Goal: Information Seeking & Learning: Get advice/opinions

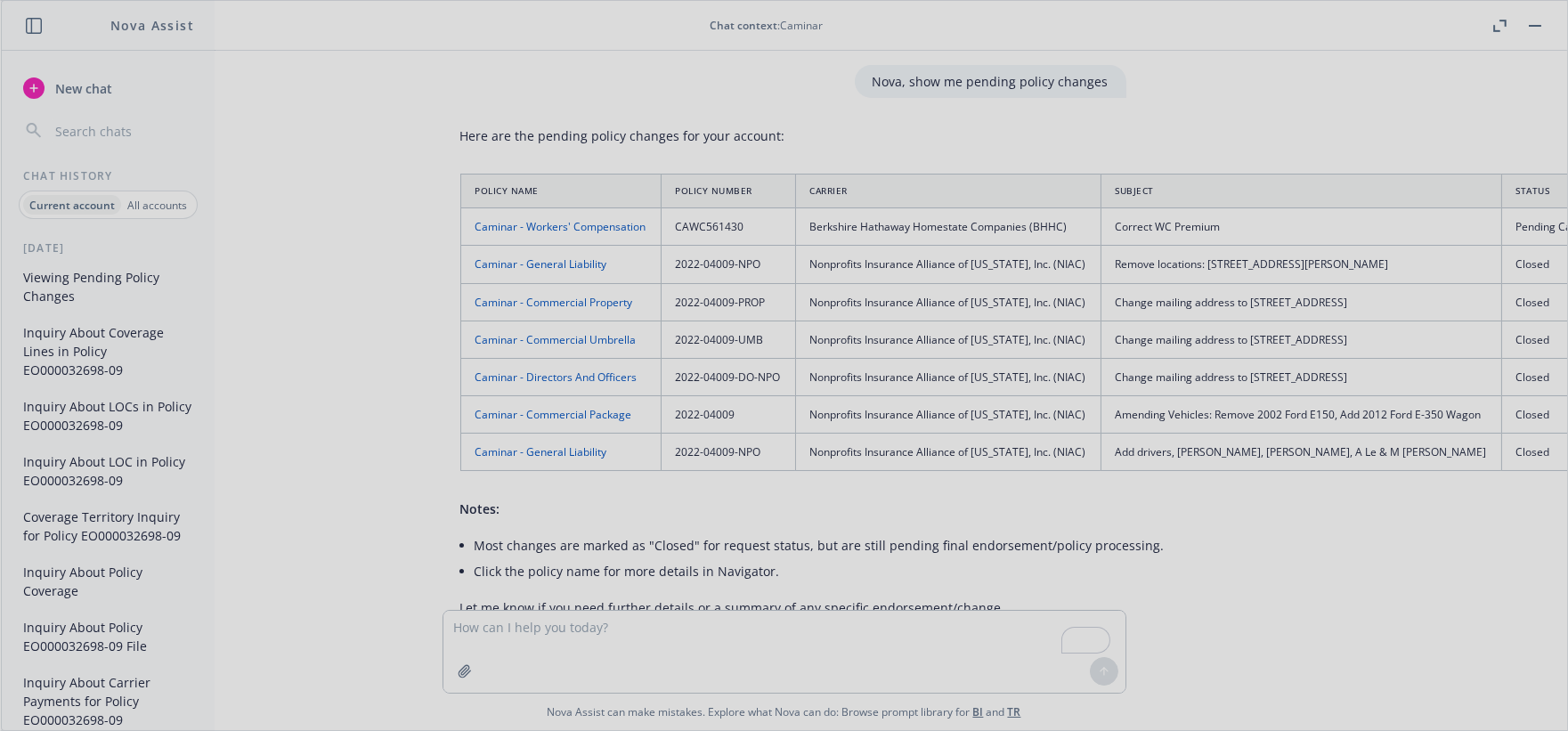
scroll to position [58, 3]
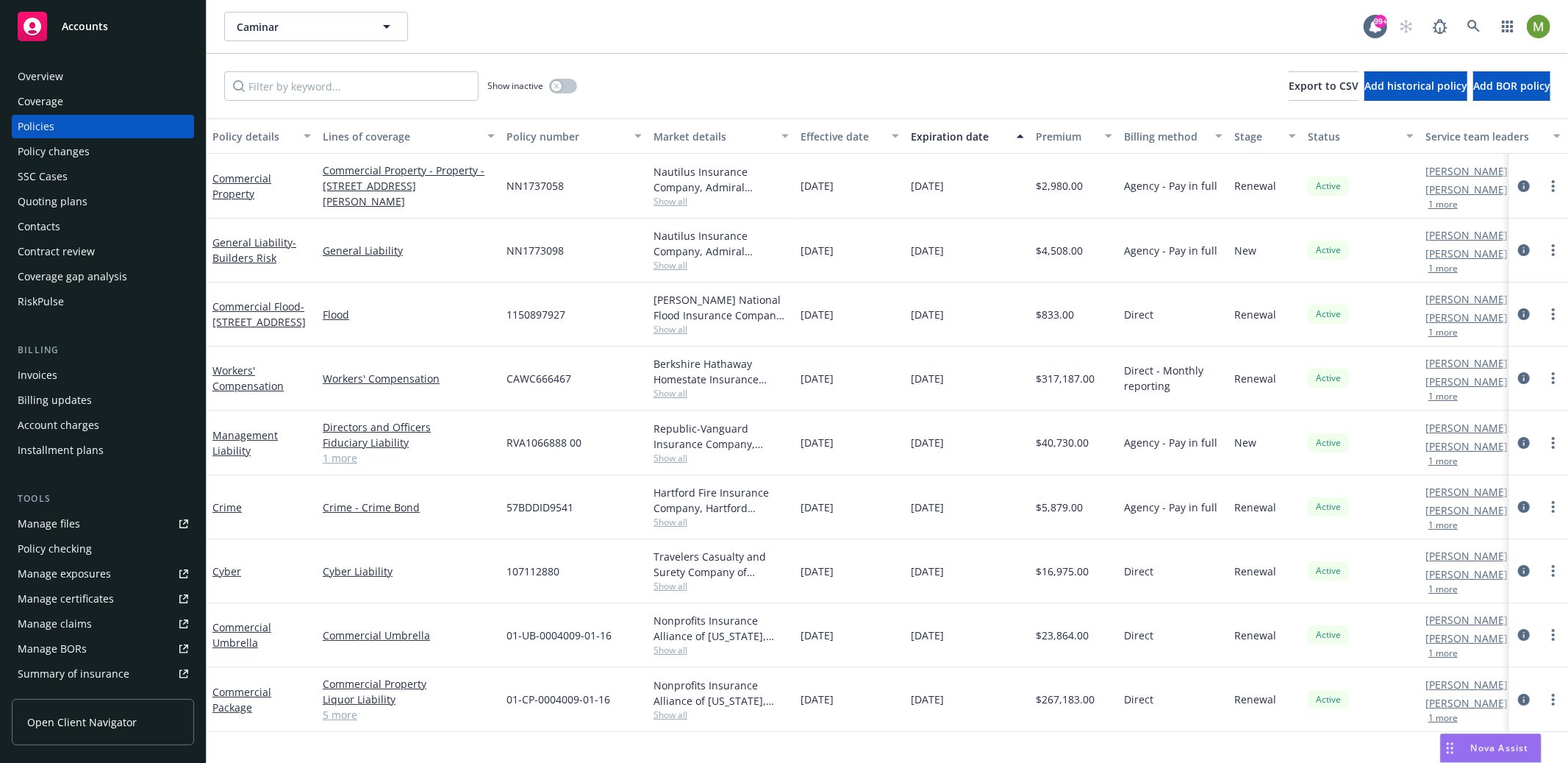
click at [1459, 752] on div "Nova Assist" at bounding box center [1500, 747] width 82 height 12
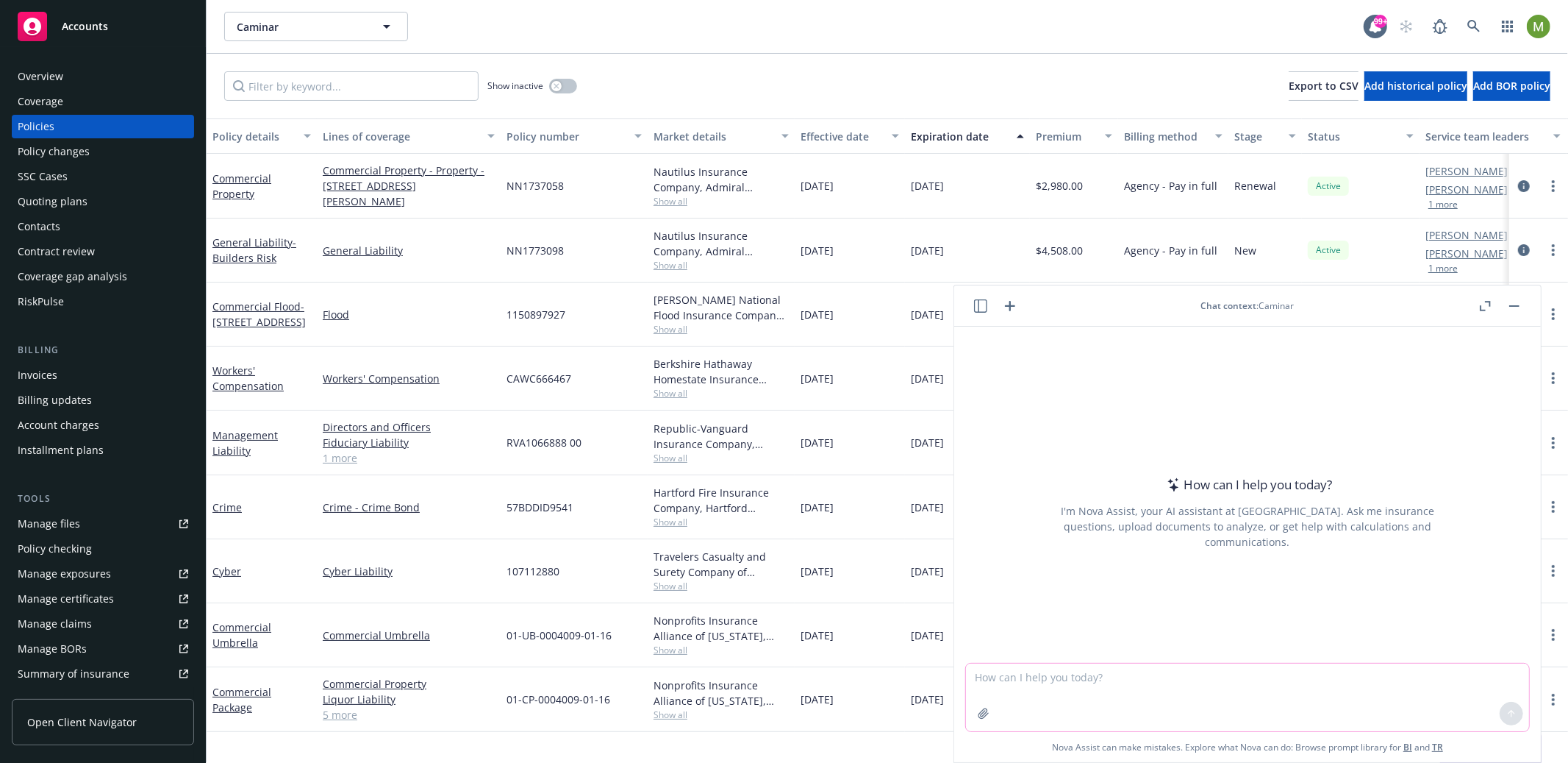
click at [1167, 681] on textarea at bounding box center [1248, 697] width 563 height 68
click at [972, 311] on button at bounding box center [981, 305] width 17 height 17
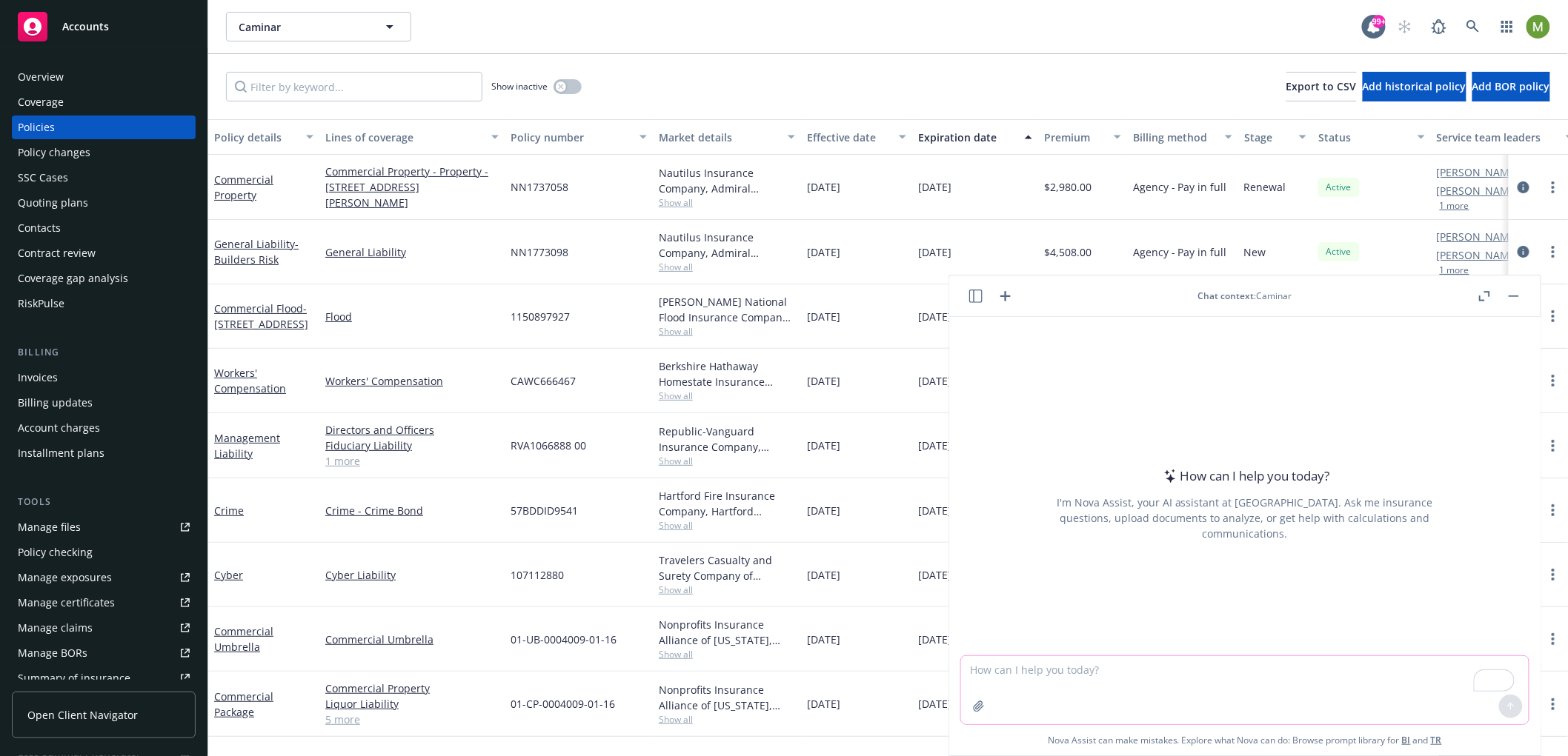
click at [1014, 686] on textarea "To enrich screen reader interactions, please activate Accessibility in Grammarl…" at bounding box center [1244, 689] width 568 height 68
click at [1025, 673] on textarea "To enrich screen reader interactions, please activate Accessibility in Grammarl…" at bounding box center [1244, 689] width 568 height 68
click at [981, 669] on textarea "To enrich screen reader interactions, please activate Accessibility in Grammarl…" at bounding box center [1244, 689] width 568 height 68
click at [1021, 569] on div "How can I help you today? I'm Nova Assist, your AI assistant at Newfront. Ask m…" at bounding box center [1244, 504] width 568 height 232
click at [1011, 666] on textarea "To enrich screen reader interactions, please activate Accessibility in Grammarl…" at bounding box center [1244, 689] width 568 height 68
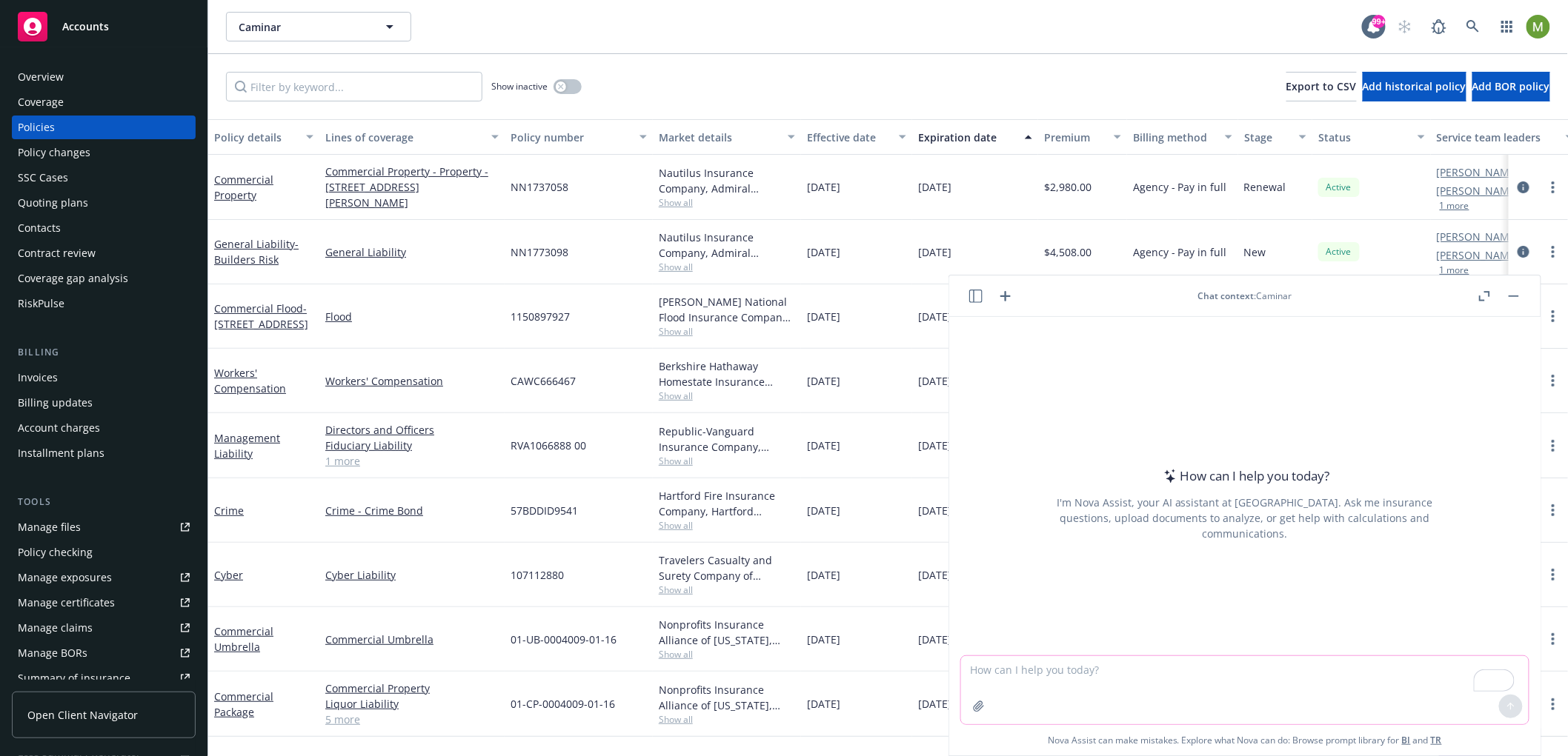
click at [1006, 666] on textarea "To enrich screen reader interactions, please activate Accessibility in Grammarl…" at bounding box center [1244, 689] width 568 height 68
type textarea "f"
click at [1011, 673] on textarea "To enrich screen reader interactions, please activate Accessibility in Grammarl…" at bounding box center [1244, 689] width 568 height 70
click at [1509, 299] on button "button" at bounding box center [1513, 296] width 18 height 18
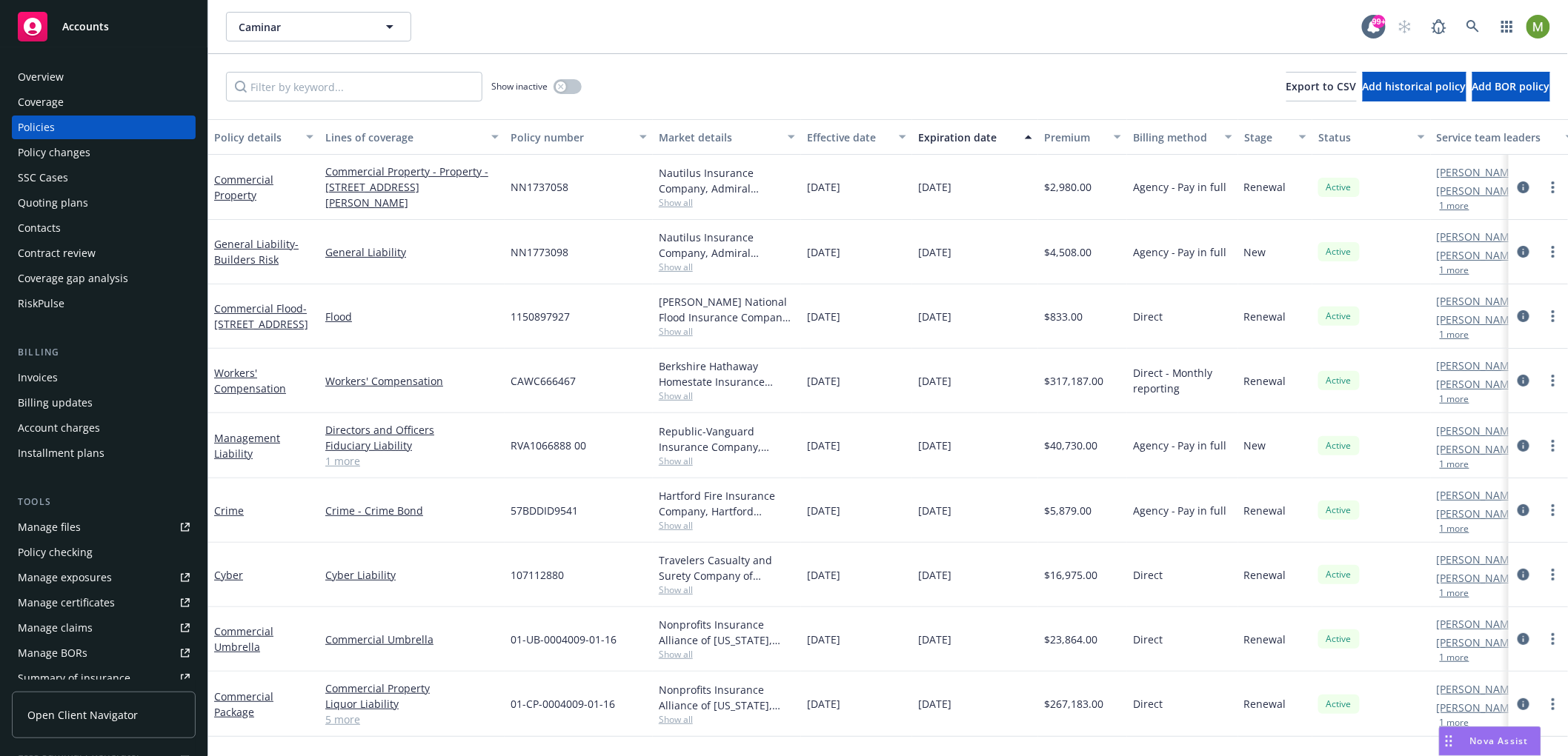
click at [1501, 737] on span "Nova Assist" at bounding box center [1499, 741] width 59 height 12
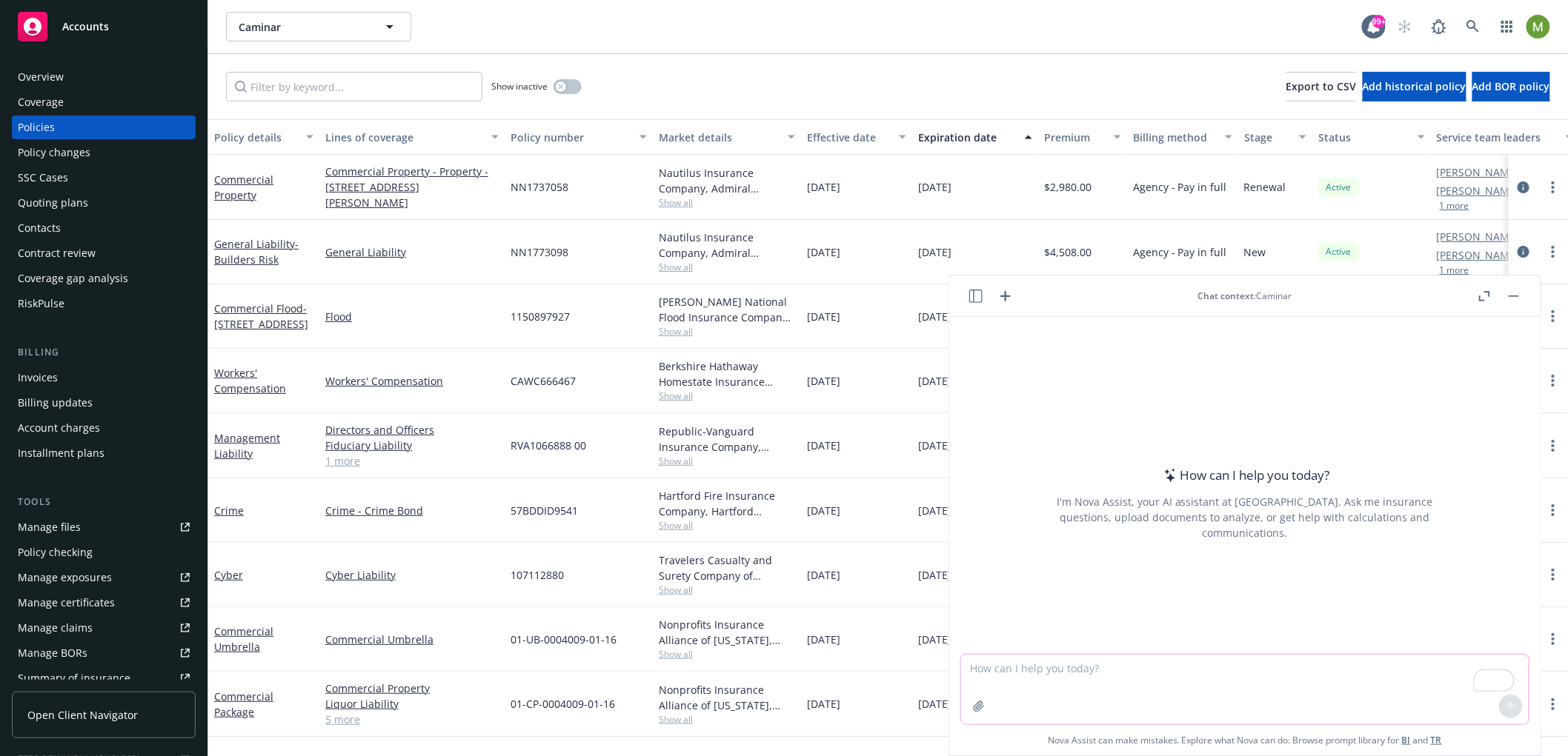
click at [1056, 668] on textarea "To enrich screen reader interactions, please activate Accessibility in Grammarl…" at bounding box center [1244, 689] width 568 height 70
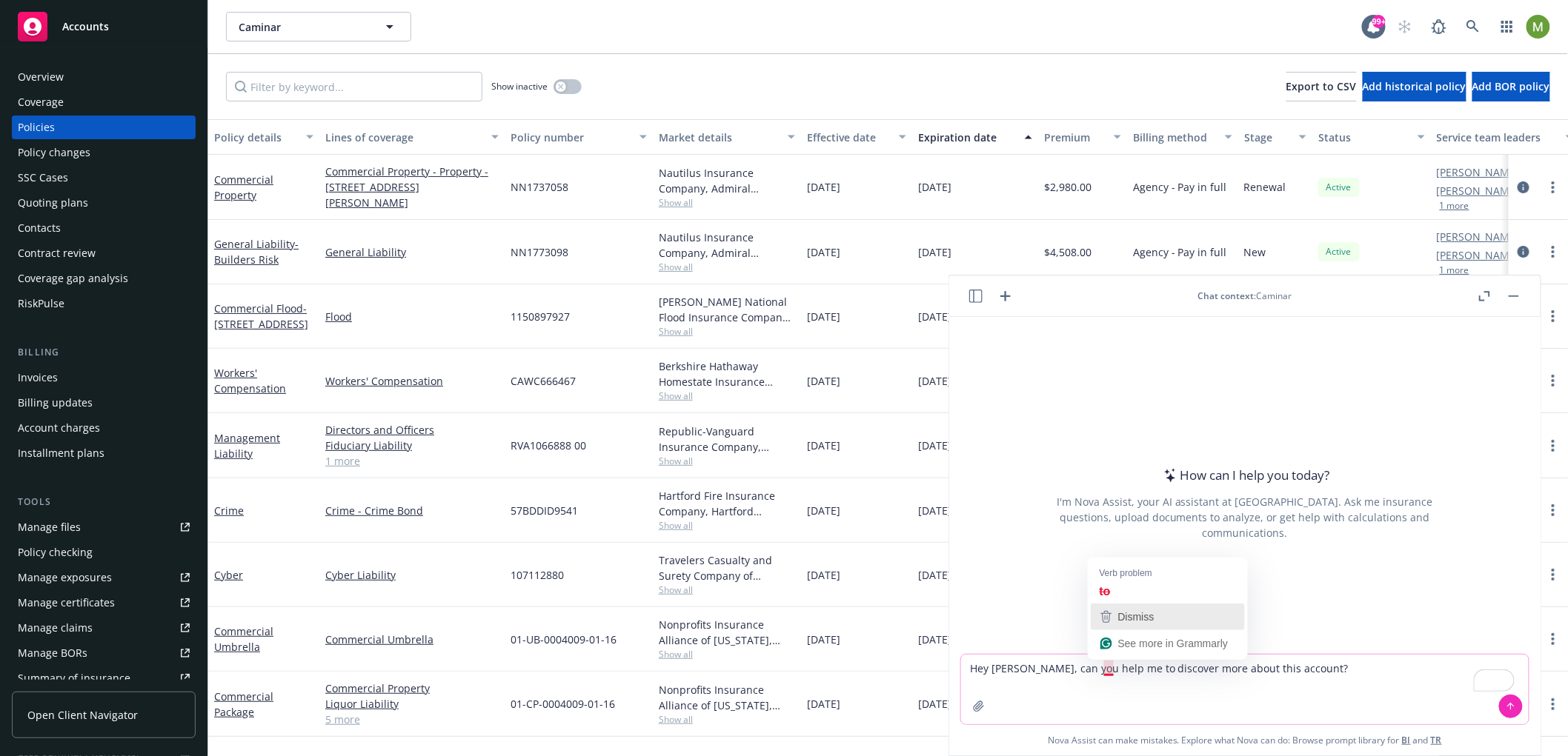
click at [1143, 618] on span "Dismiss" at bounding box center [1136, 616] width 36 height 11
click at [1110, 670] on textarea "Hey Nova, can you help me to discover more about this account?" at bounding box center [1244, 689] width 568 height 70
click at [1112, 666] on textarea "Hey Nova, can you help me to discover more about this account?" at bounding box center [1244, 689] width 568 height 70
click at [1114, 666] on textarea "Hey Nova, can you help me to discover more about this account?" at bounding box center [1244, 689] width 568 height 70
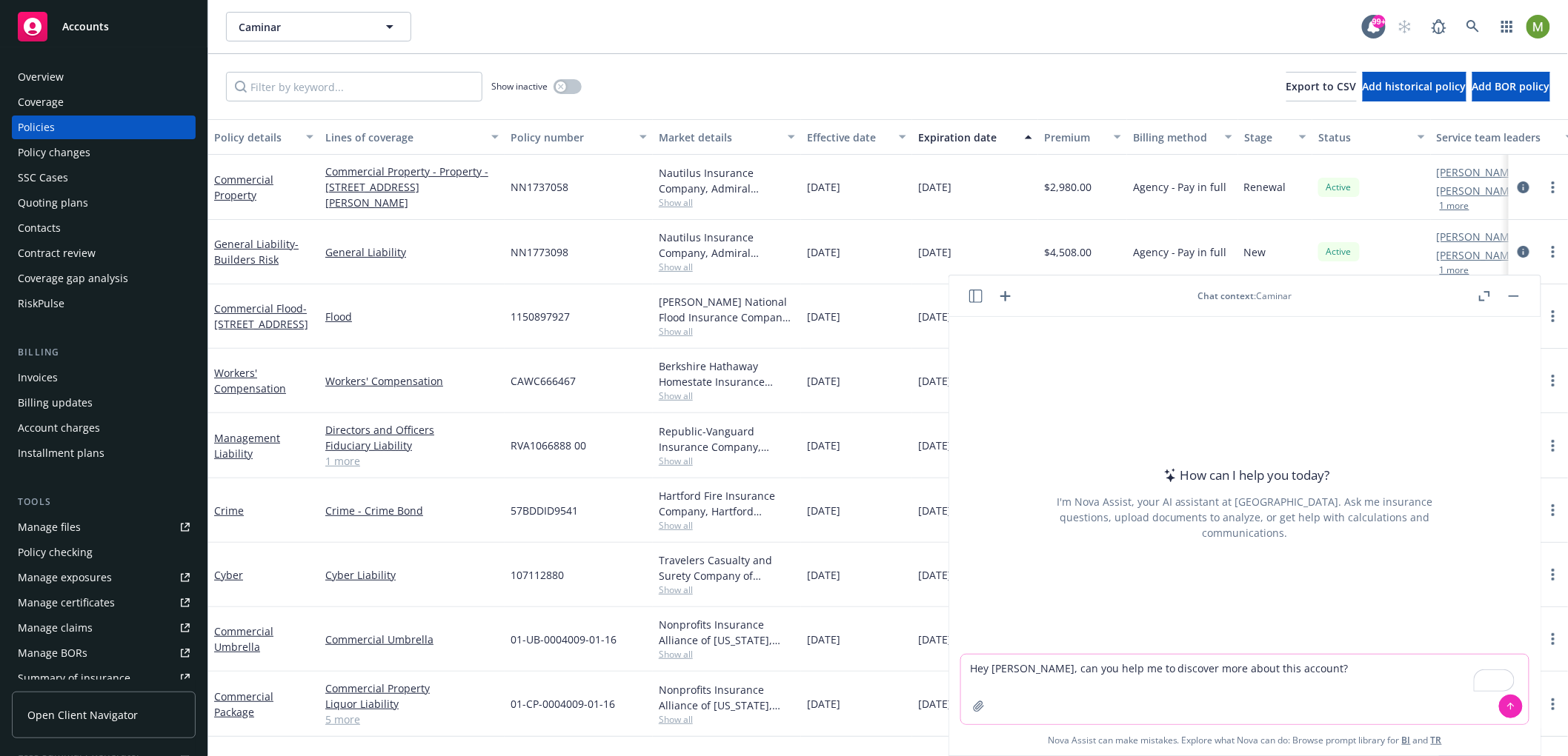
click at [1114, 669] on textarea "Hey Nova, can you help me to discover more about this account?" at bounding box center [1244, 689] width 568 height 70
click at [1271, 672] on textarea "Hey Nova, can you help me discover more about this account?" at bounding box center [1244, 689] width 568 height 70
click at [1272, 667] on textarea "Hey Nova, can you help me discover more about this account?" at bounding box center [1244, 689] width 568 height 70
drag, startPoint x: 1273, startPoint y: 667, endPoint x: 967, endPoint y: 662, distance: 306.0
click at [967, 662] on textarea "Hey Nova, can you help me discover more about this account?" at bounding box center [1244, 689] width 568 height 70
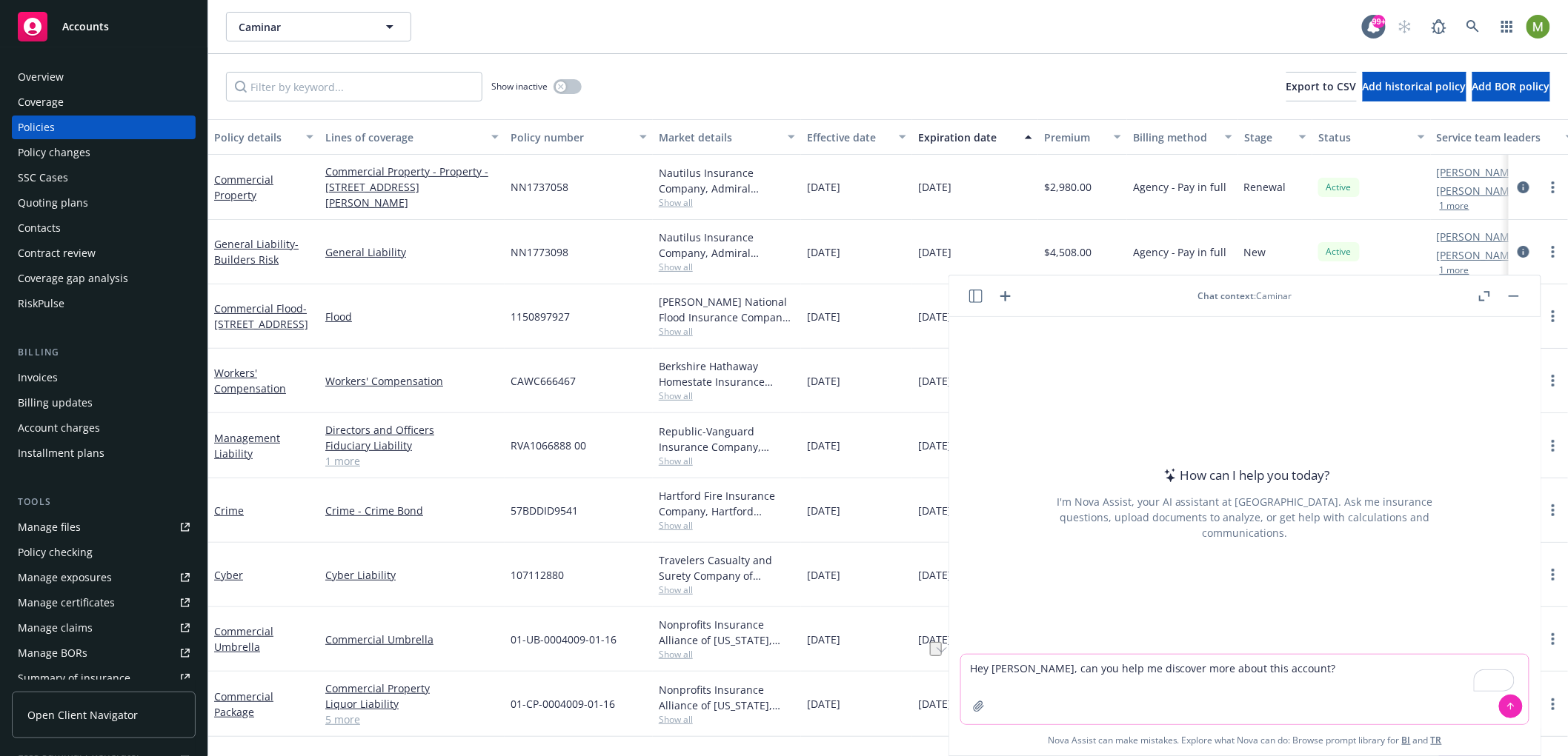
type textarea "Hey Nova, can you help me discover more about this account?"
click at [899, 336] on div "03/27/2025" at bounding box center [856, 316] width 111 height 64
click at [1015, 299] on div "Chat context : Caminar" at bounding box center [1244, 296] width 461 height 12
click at [1012, 298] on icon "button" at bounding box center [1005, 296] width 18 height 18
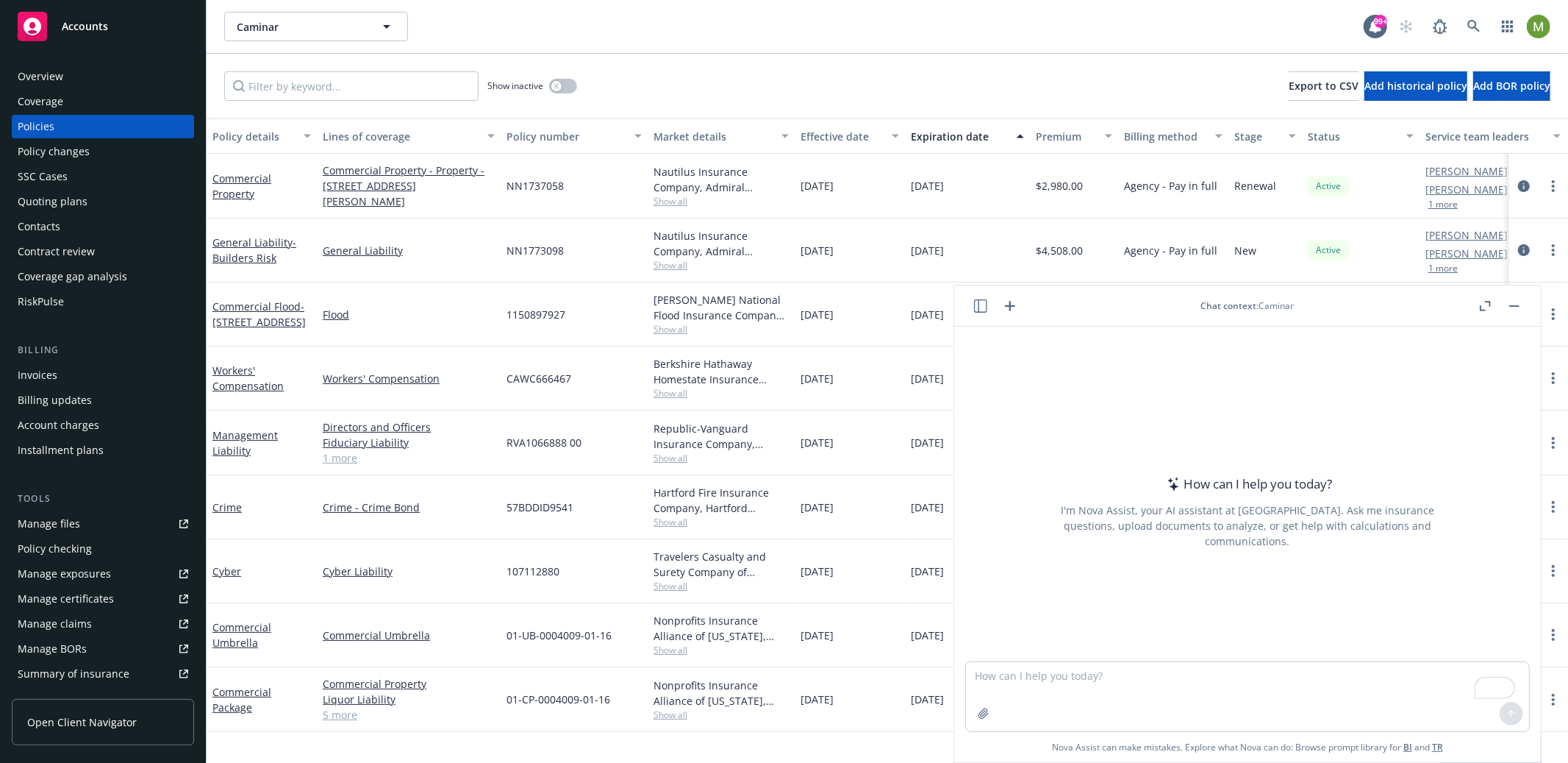
click at [1518, 306] on rect "button" at bounding box center [1515, 306] width 11 height 2
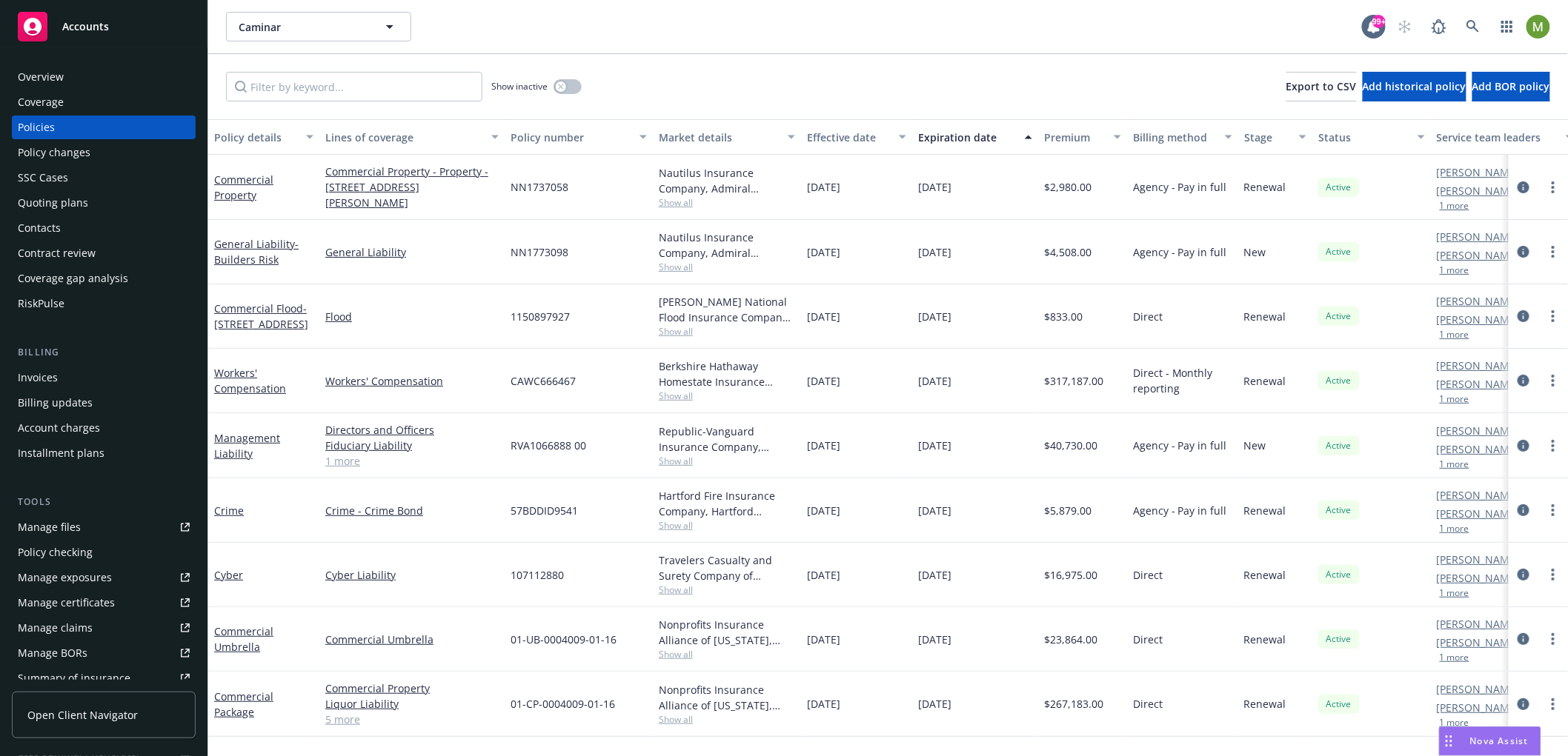
click at [1477, 739] on span "Nova Assist" at bounding box center [1499, 741] width 59 height 12
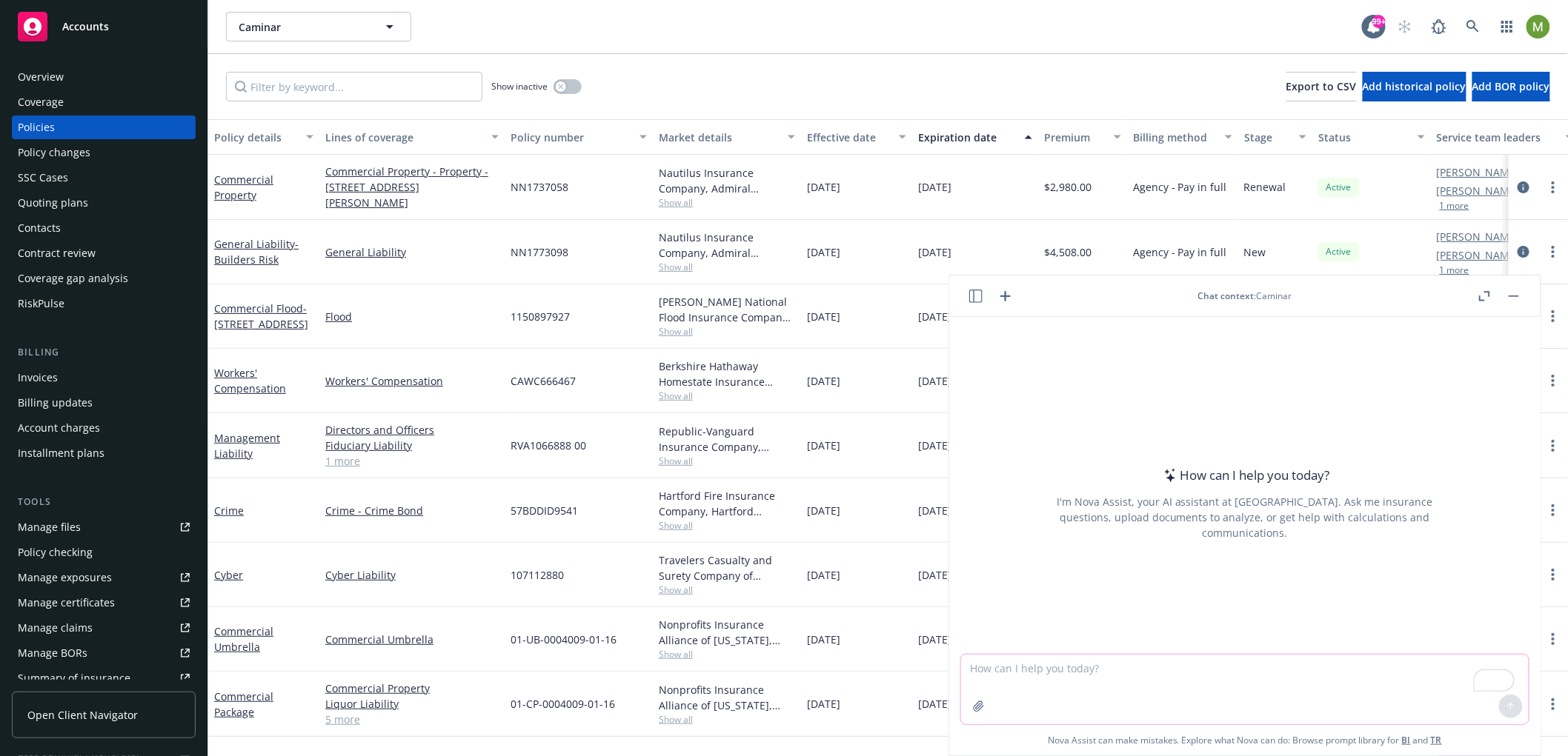
click at [1055, 654] on textarea "To enrich screen reader interactions, please activate Accessibility in Grammarl…" at bounding box center [1244, 689] width 568 height 70
type textarea "h"
click at [1169, 669] on textarea "Hey Nova, can you help me today to k" at bounding box center [1244, 689] width 568 height 70
type textarea "Hey Nova, can you help me today to k"
click at [1508, 297] on button "button" at bounding box center [1513, 296] width 18 height 18
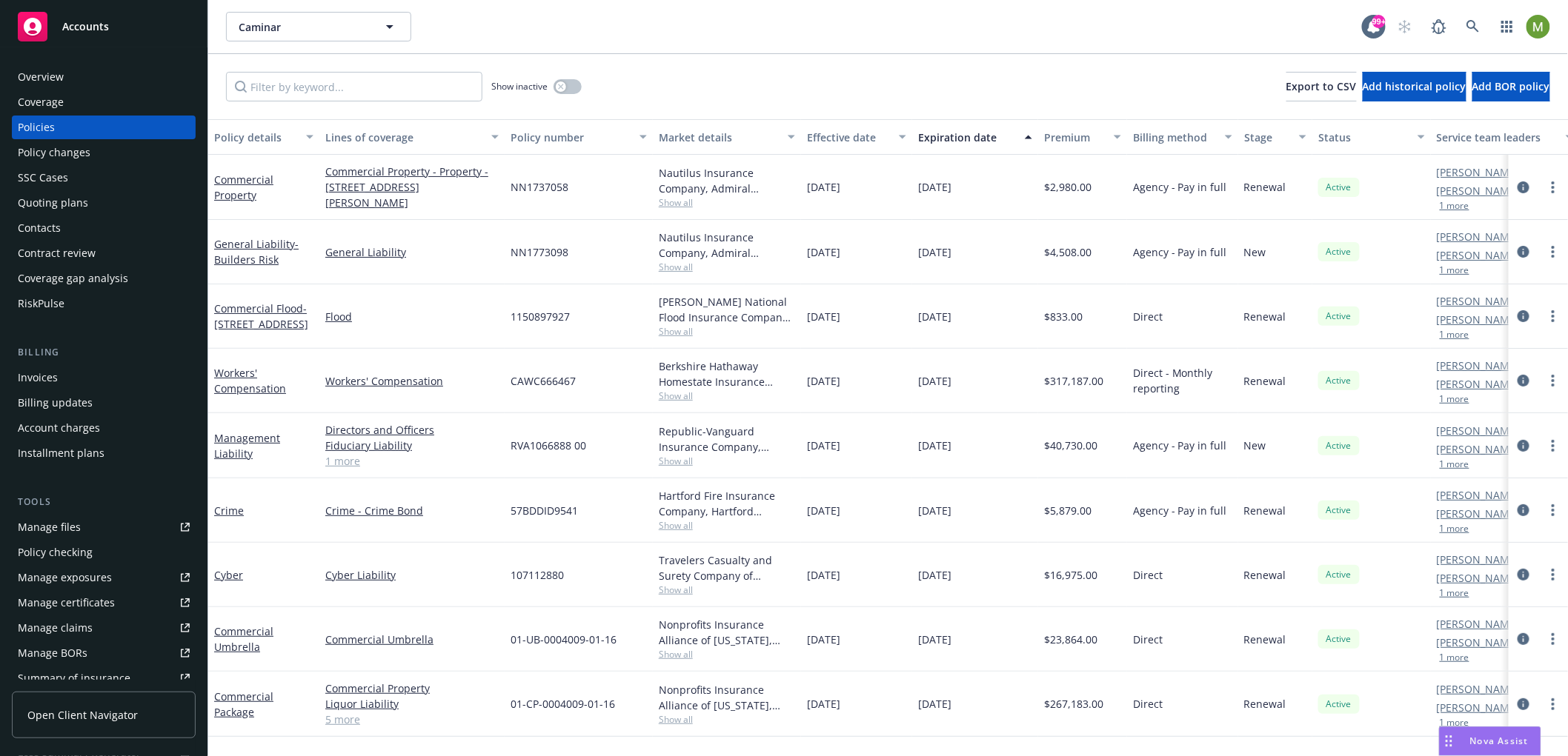
click at [1487, 742] on span "Nova Assist" at bounding box center [1499, 741] width 59 height 12
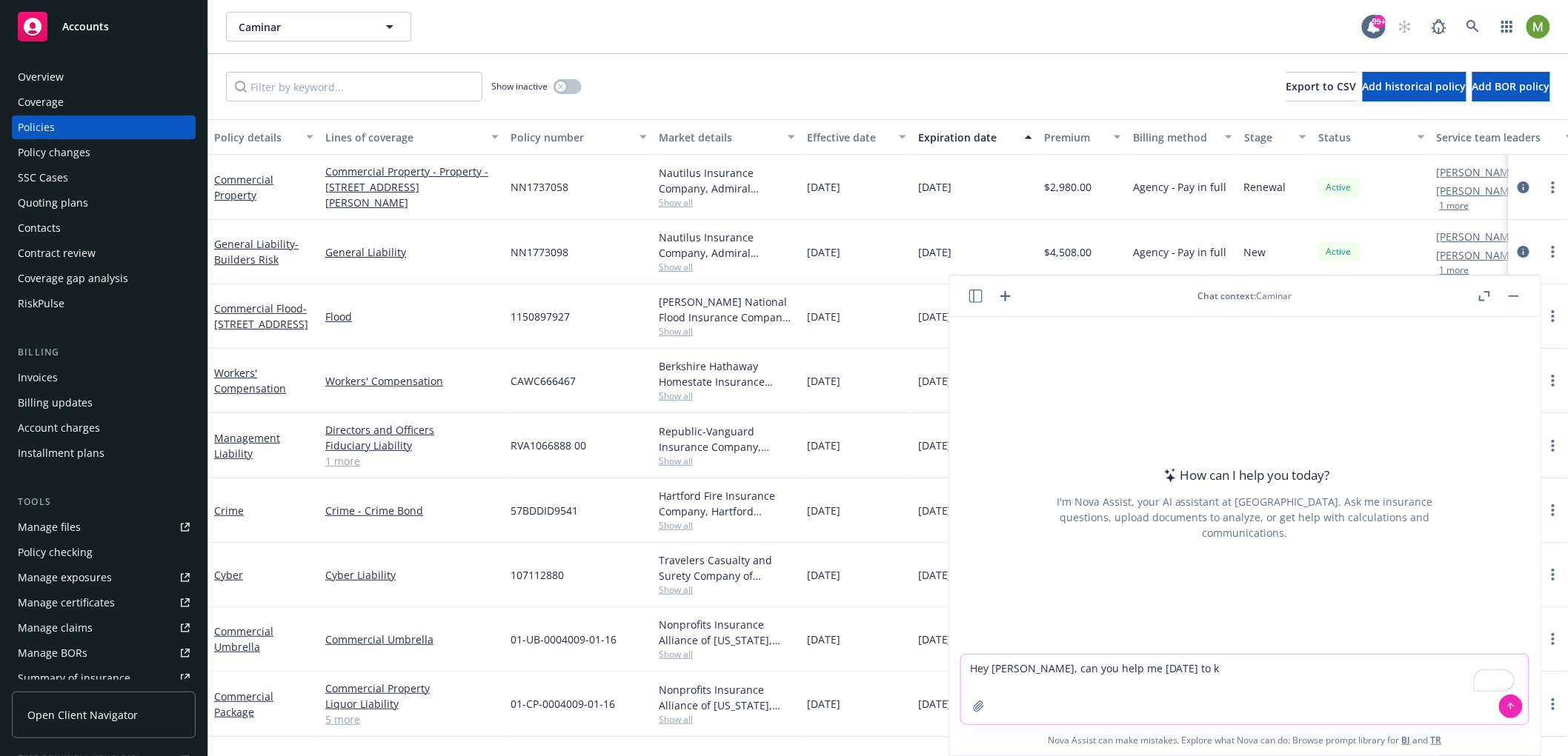
click at [1171, 671] on textarea "Hey Nova, can you help me today to k" at bounding box center [1244, 689] width 568 height 70
drag, startPoint x: 1167, startPoint y: 667, endPoint x: 899, endPoint y: 664, distance: 268.0
click at [899, 664] on body "Accounts Overview Coverage Policies Policy changes SSC Cases Quoting plans Cont…" at bounding box center [784, 378] width 1568 height 756
click at [805, 511] on div "[DATE]" at bounding box center [856, 511] width 111 height 64
click at [1517, 297] on button "button" at bounding box center [1513, 296] width 18 height 18
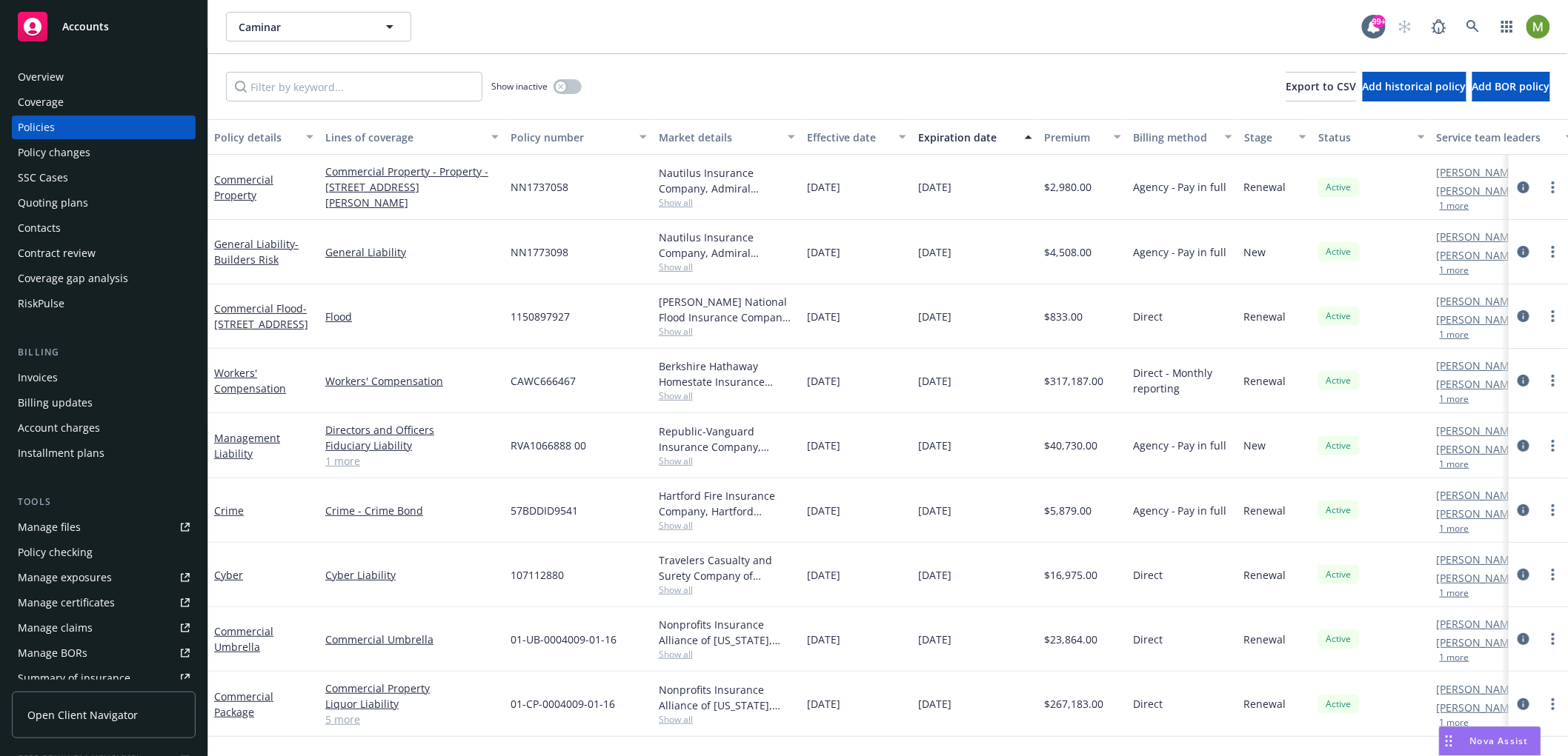
click at [1495, 735] on span "Nova Assist" at bounding box center [1499, 741] width 59 height 12
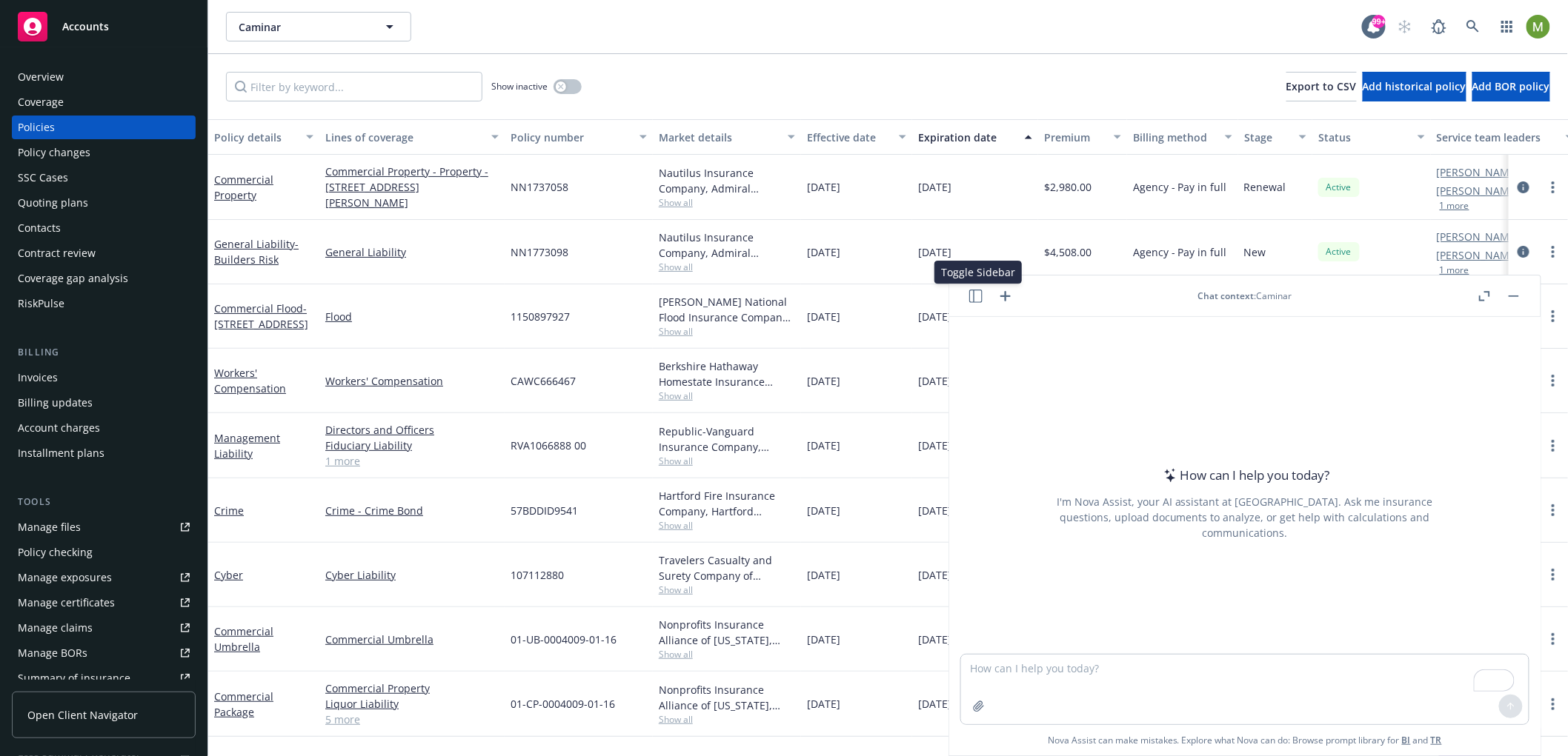
click at [977, 298] on icon "button" at bounding box center [975, 296] width 13 height 13
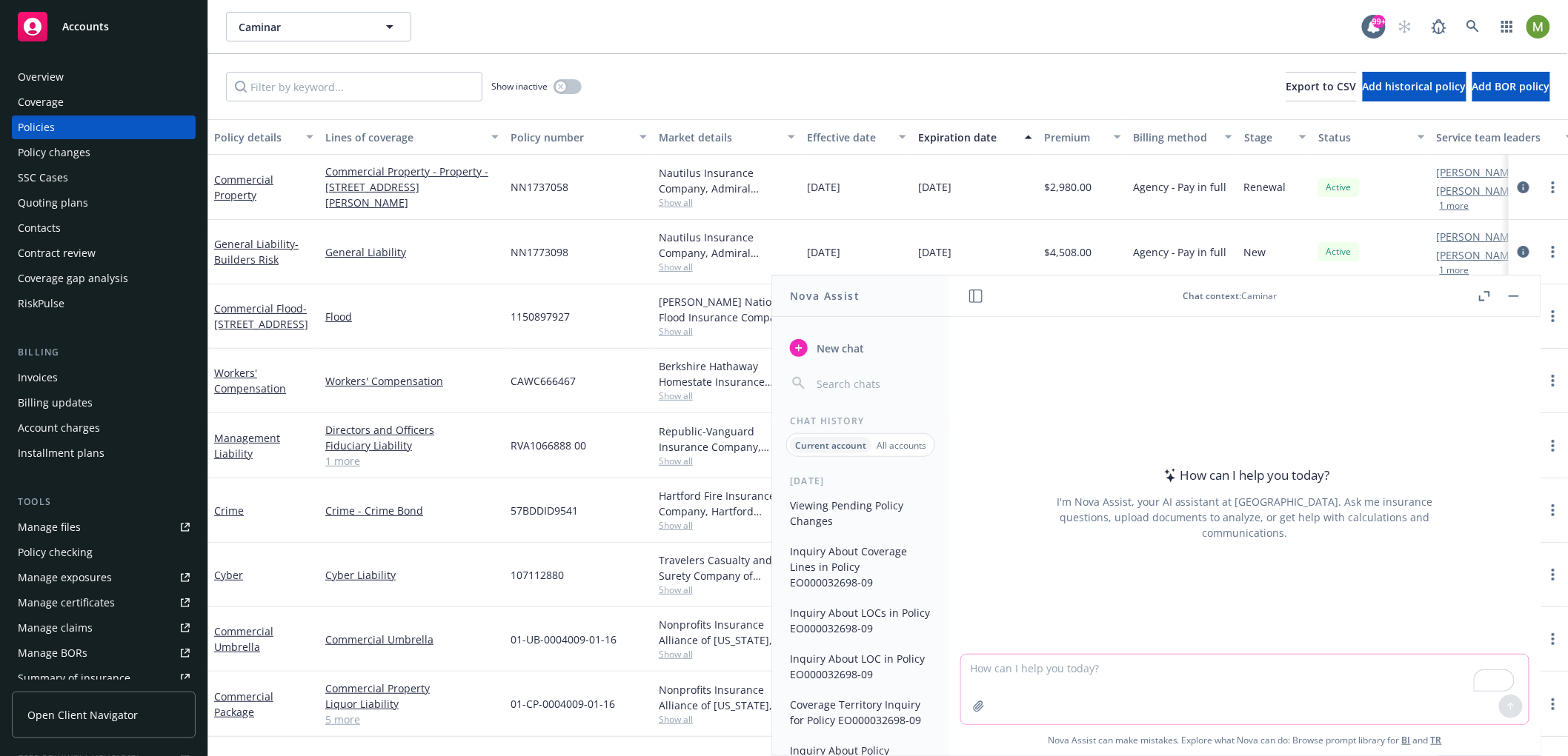
click at [1013, 673] on textarea "To enrich screen reader interactions, please activate Accessibility in Grammarl…" at bounding box center [1244, 689] width 568 height 70
click at [1330, 666] on textarea "Hey Nova! Help me to understand the mysteries of the Insurance world" at bounding box center [1244, 689] width 568 height 70
click at [1319, 667] on textarea "Hey Nova! Help me to understand the mysteries of the Insurance world" at bounding box center [1244, 689] width 568 height 70
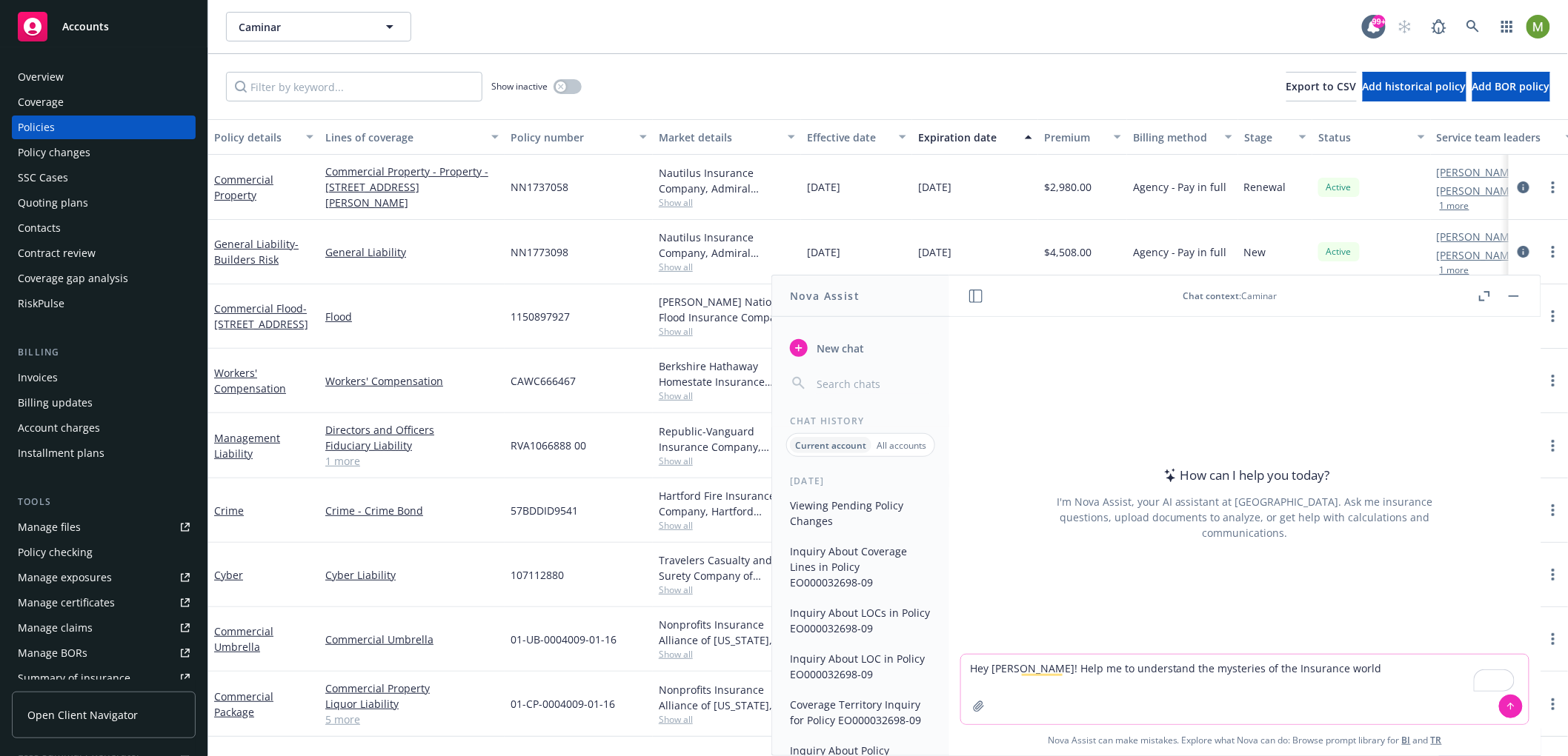
drag, startPoint x: 1319, startPoint y: 667, endPoint x: 968, endPoint y: 672, distance: 351.0
click at [968, 672] on textarea "Hey Nova! Help me to understand the mysteries of the Insurance world" at bounding box center [1244, 689] width 568 height 70
click at [1046, 670] on textarea "Hey Nova! Help me to understand the mysteries of the Insurance world" at bounding box center [1244, 689] width 568 height 70
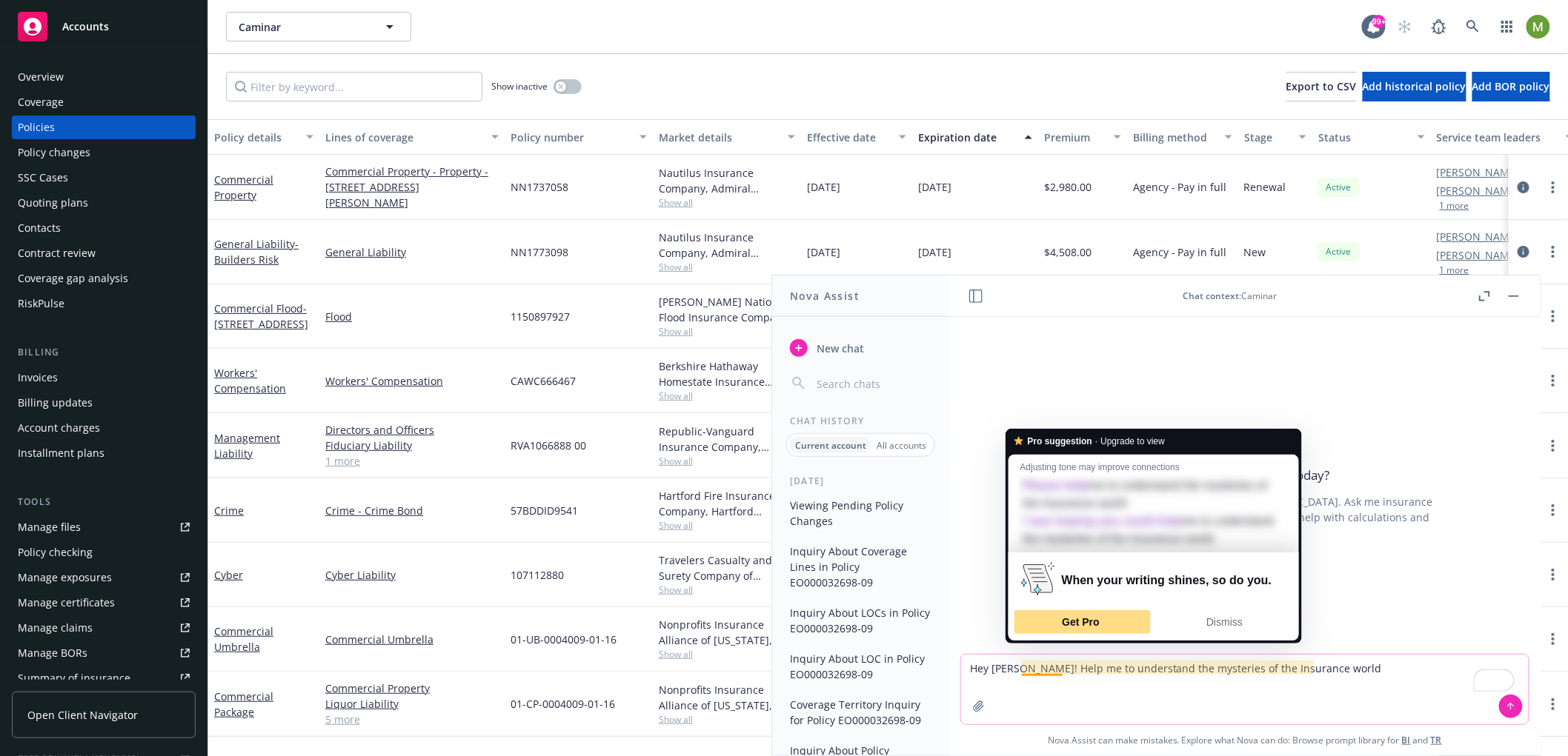
click at [1101, 631] on div "Get Pro" at bounding box center [1082, 621] width 130 height 24
type textarea "Hey Nova! Help me to understand the mysteries of the Insurance world"
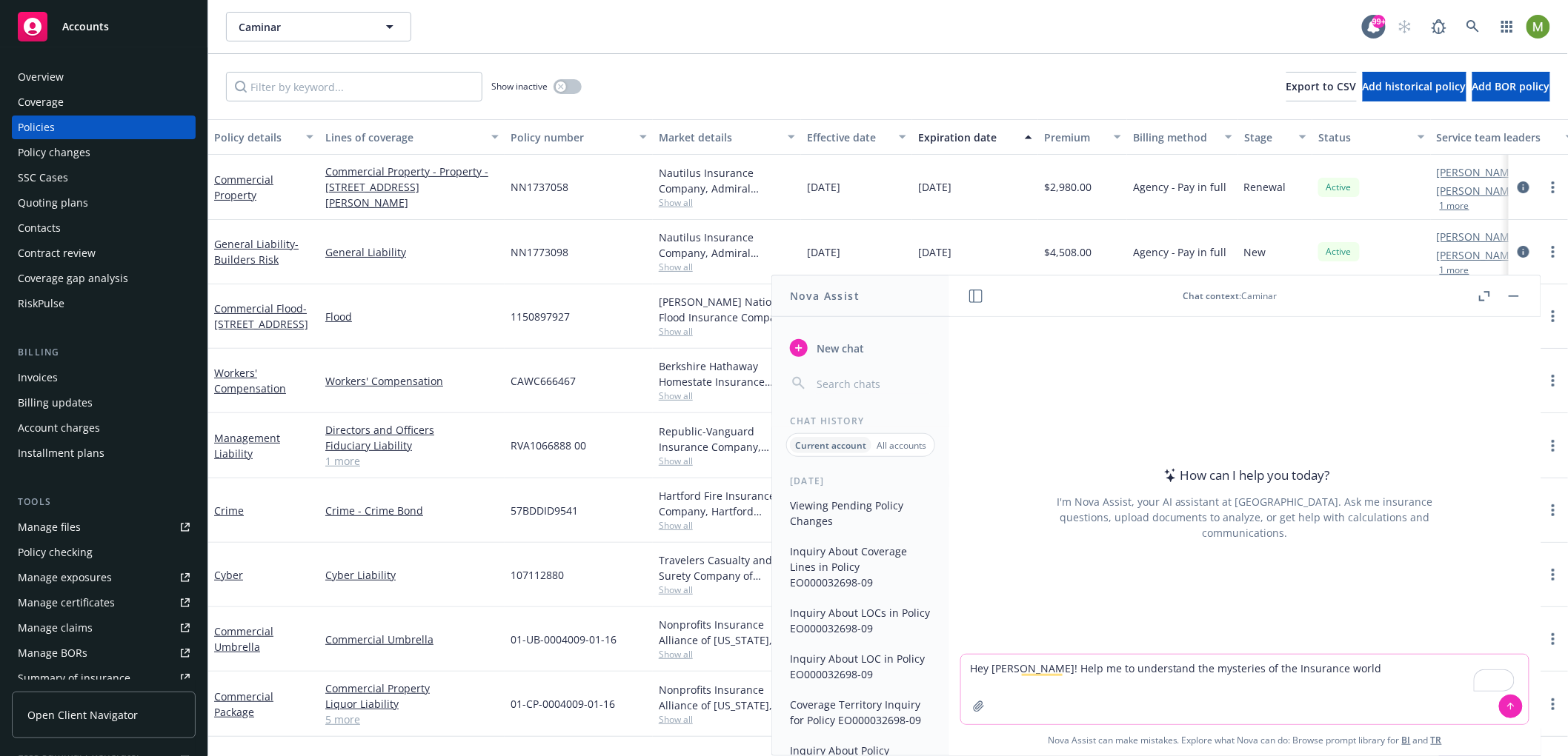
click at [1274, 679] on textarea "Hey Nova! Help me to understand the mysteries of the Insurance world" at bounding box center [1244, 689] width 568 height 70
drag, startPoint x: 1332, startPoint y: 670, endPoint x: 847, endPoint y: 664, distance: 485.0
click at [948, 663] on div "Nova Assist New chat Chat History Current account All accounts Yesterday Viewin…" at bounding box center [1244, 515] width 593 height 482
click at [1521, 300] on button "button" at bounding box center [1513, 296] width 18 height 18
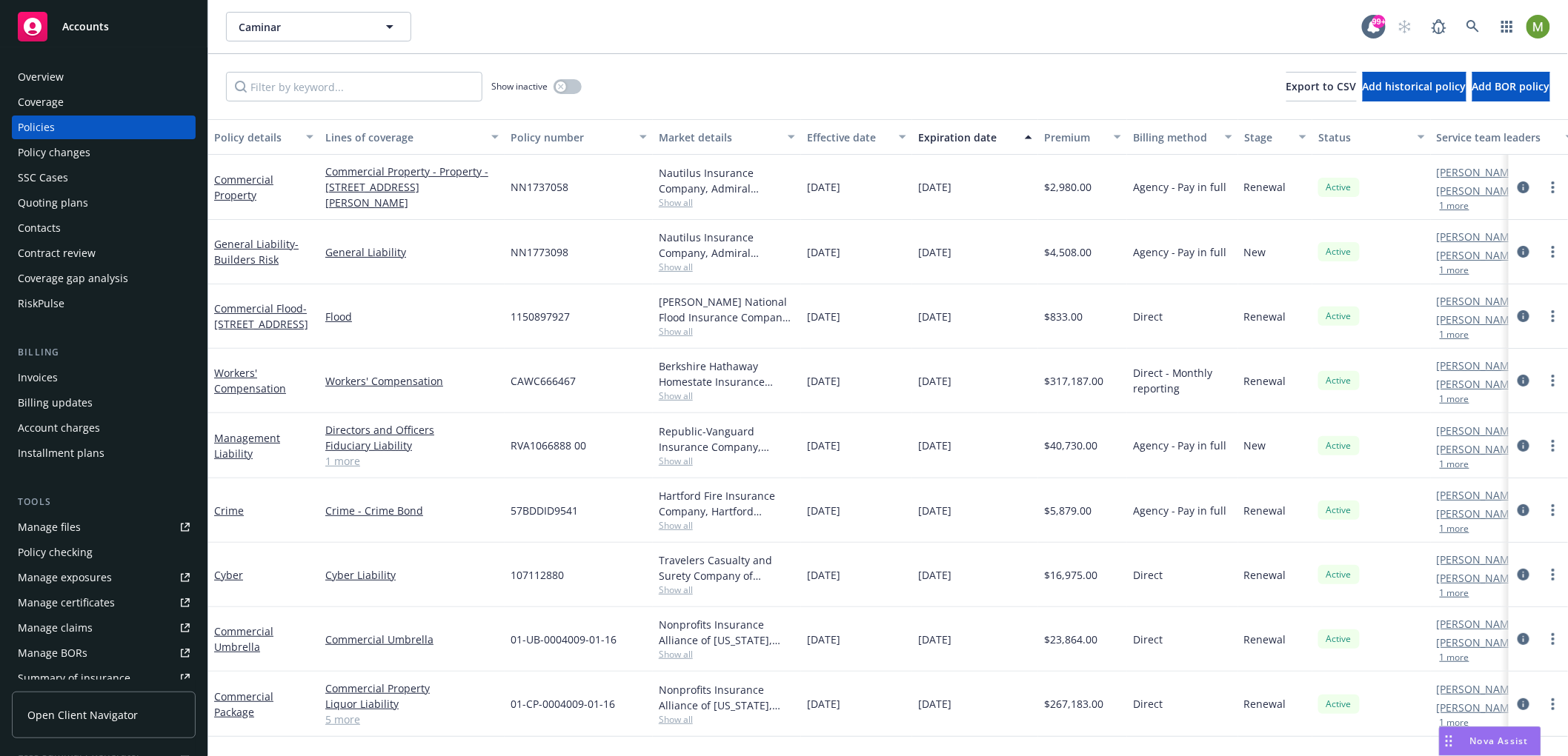
click at [1462, 742] on div "Nova Assist" at bounding box center [1499, 741] width 83 height 12
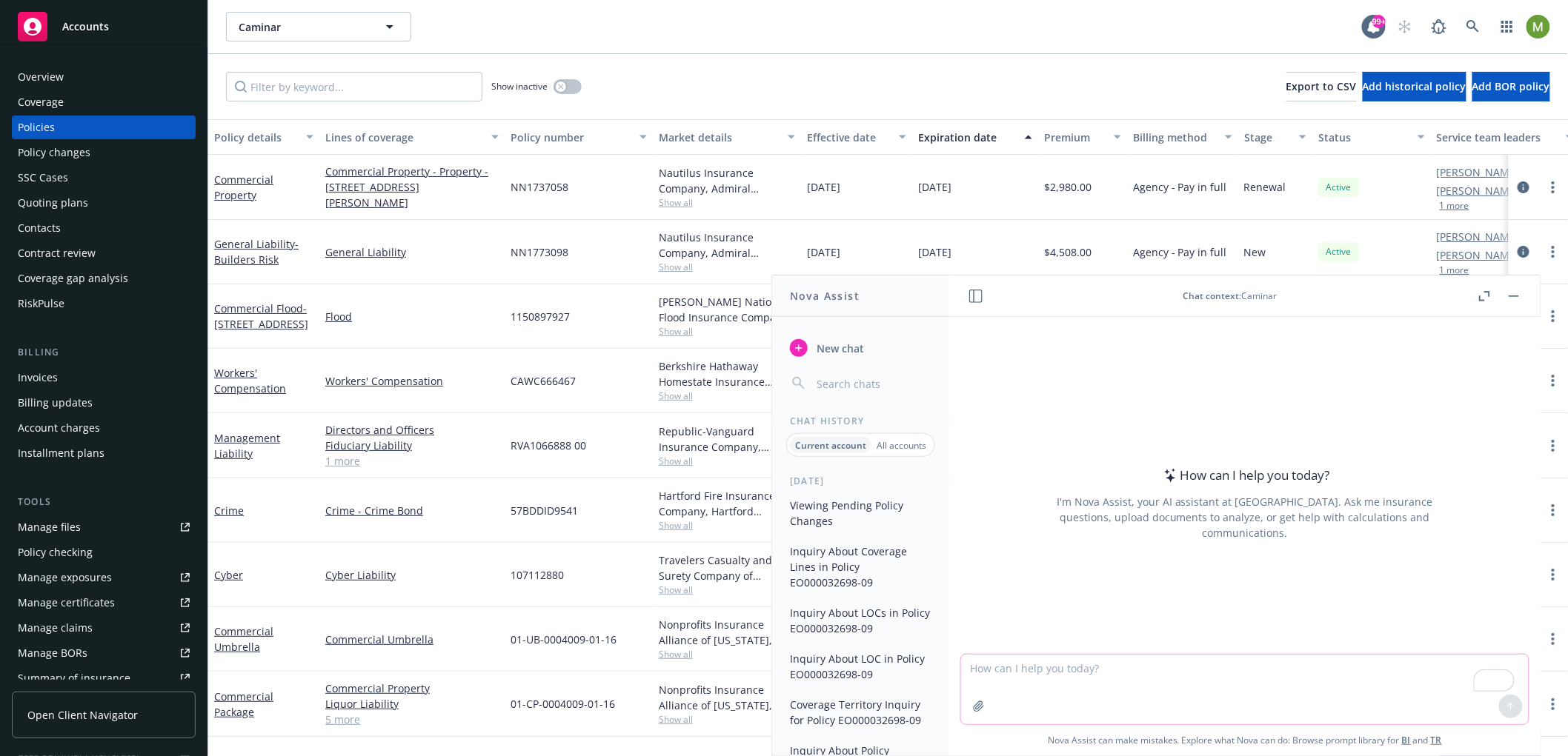
click at [1095, 674] on textarea "To enrich screen reader interactions, please activate Accessibility in Grammarl…" at bounding box center [1244, 689] width 568 height 70
paste textarea "Hey, Nova! Help me understand the mysteries of the insurance world!"
type textarea "Hey, Nova! Help me understand the mysteries of the insurance world!"
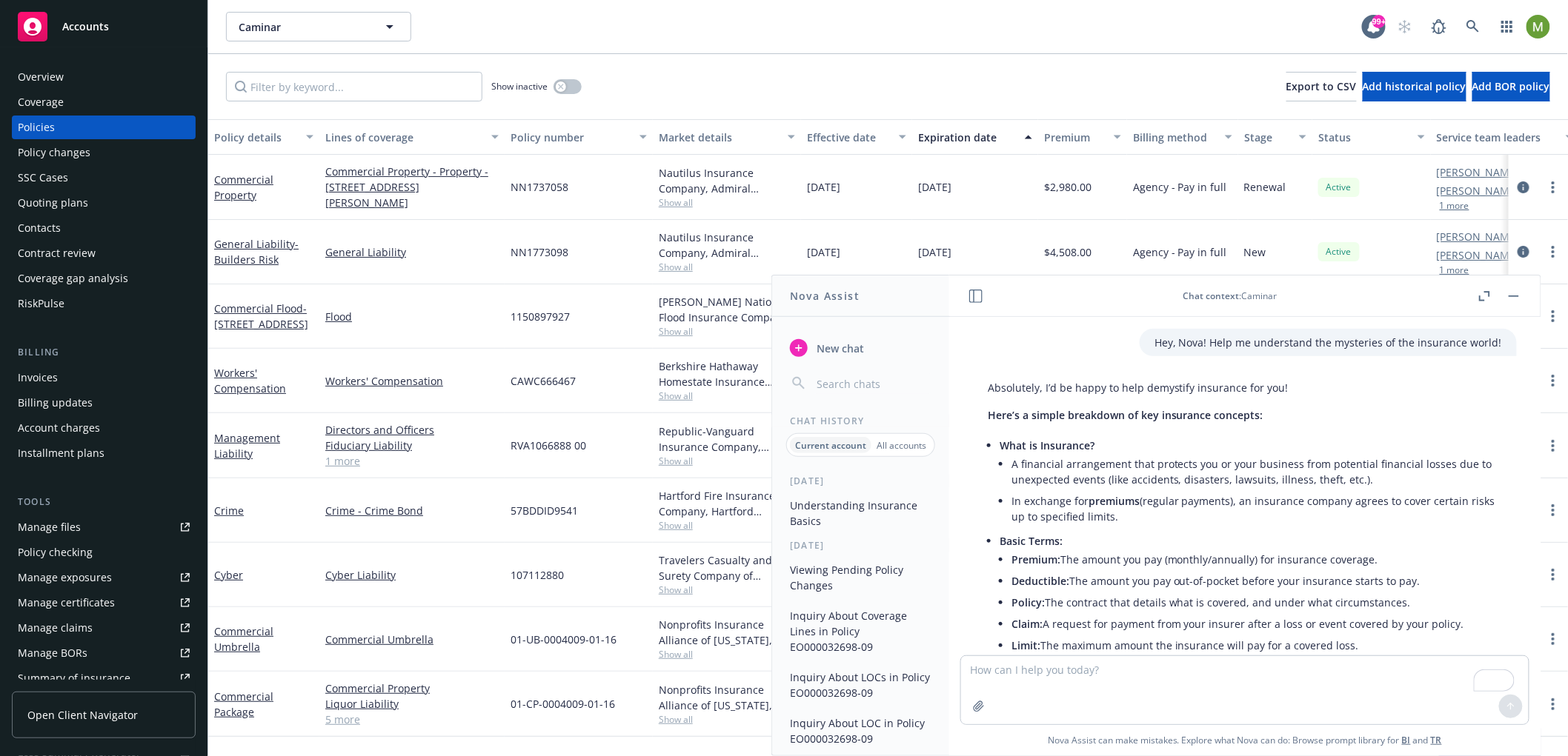
click at [1518, 295] on rect "button" at bounding box center [1514, 296] width 11 height 2
